Goal: Information Seeking & Learning: Learn about a topic

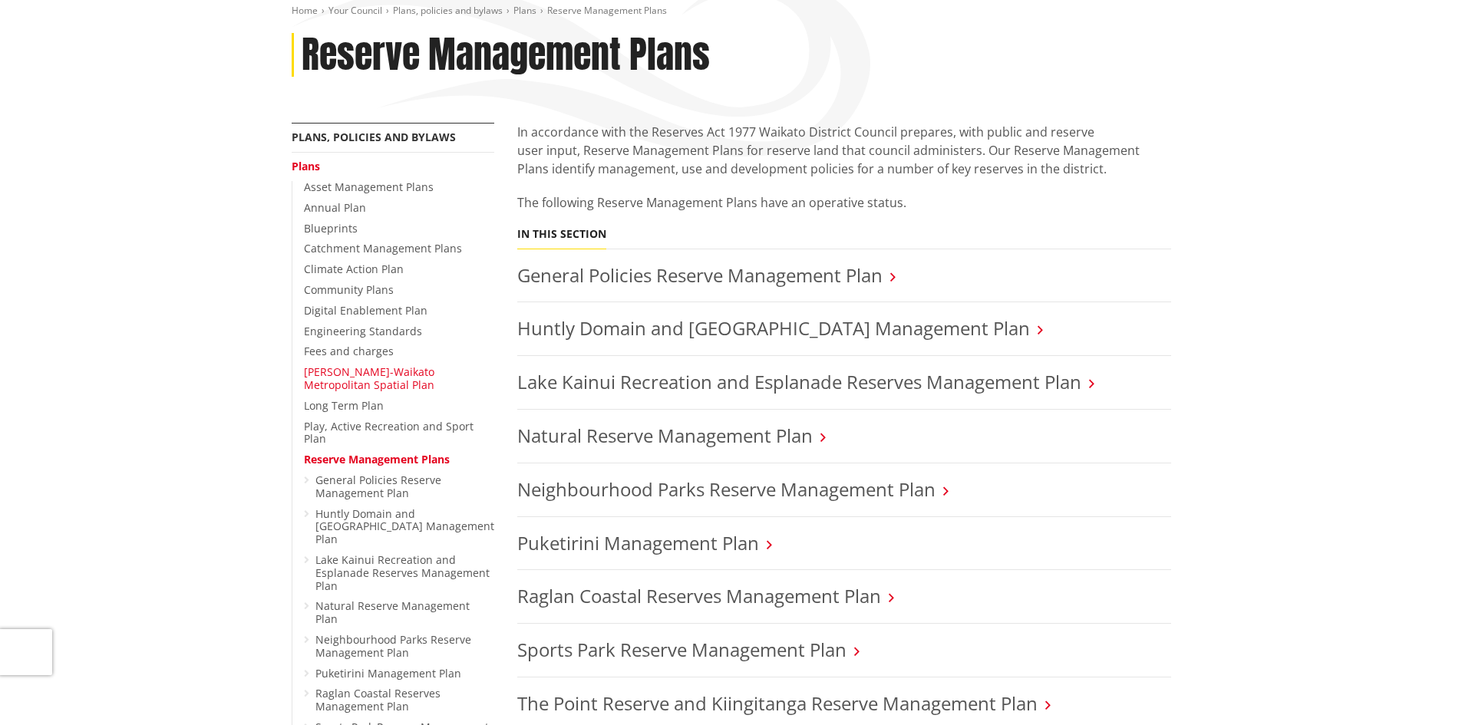
scroll to position [230, 0]
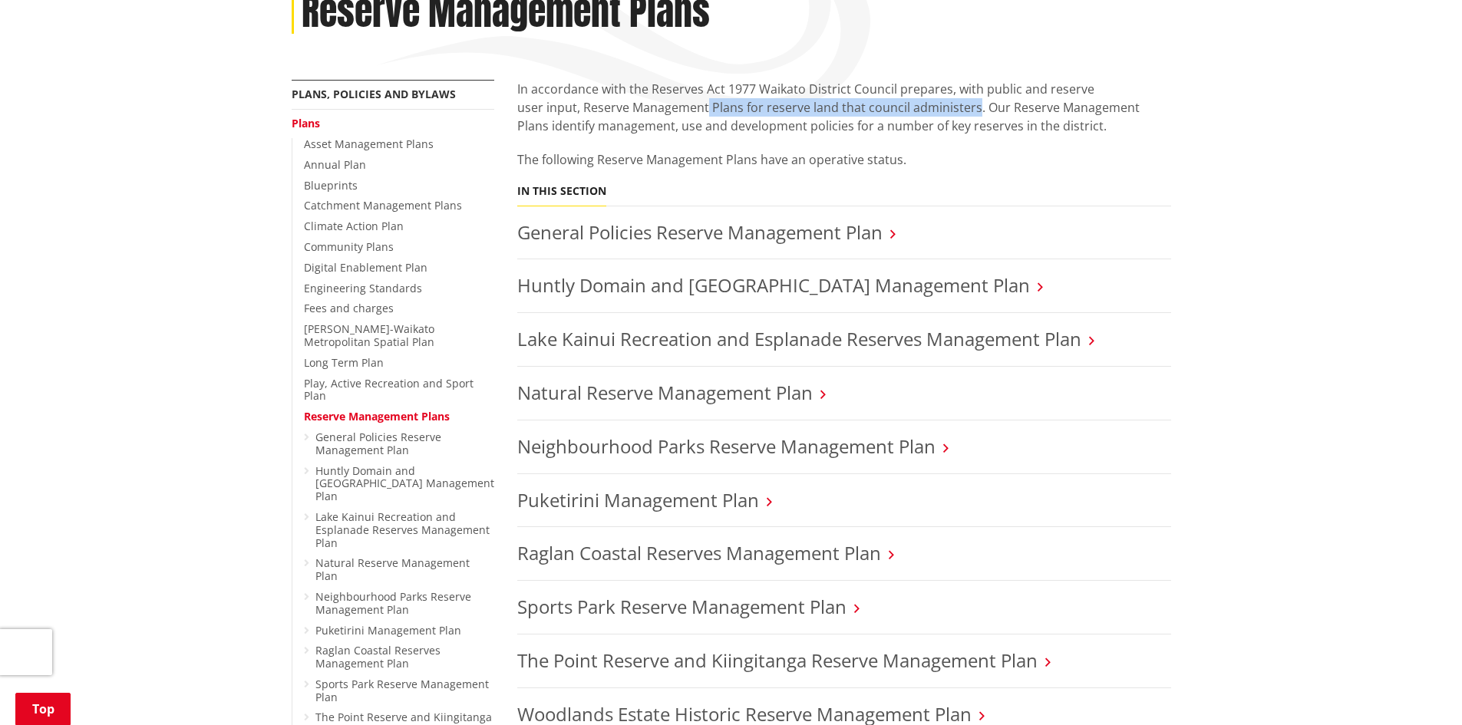
drag, startPoint x: 705, startPoint y: 104, endPoint x: 973, endPoint y: 104, distance: 268.6
click at [973, 104] on p "In accordance with the Reserves Act 1977 Waikato District Council prepares, wit…" at bounding box center [844, 107] width 654 height 55
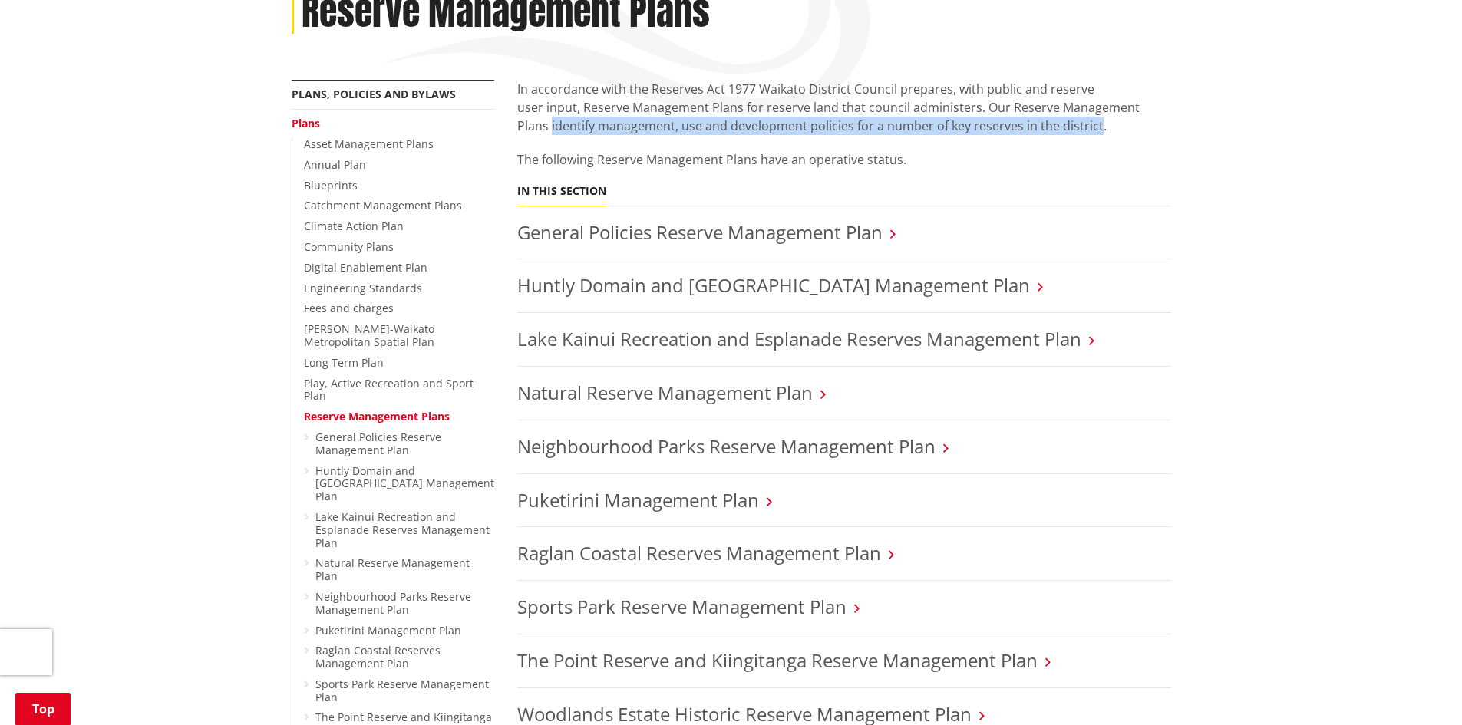
drag, startPoint x: 518, startPoint y: 127, endPoint x: 1062, endPoint y: 127, distance: 544.2
click at [1062, 127] on p "In accordance with the Reserves Act 1977 Waikato District Council prepares, wit…" at bounding box center [844, 107] width 654 height 55
copy p "identify management, use and development policies for a number of key reserves …"
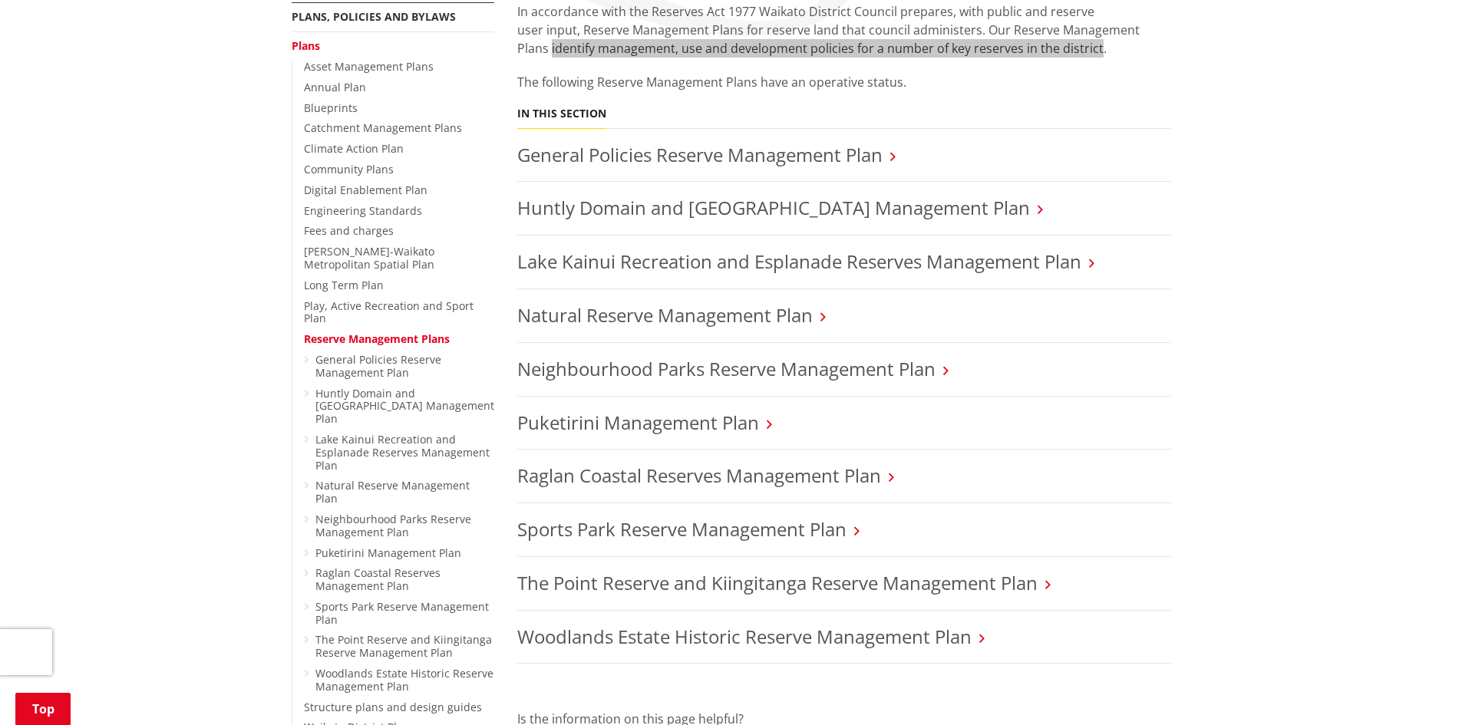
scroll to position [307, 0]
